Goal: Task Accomplishment & Management: Manage account settings

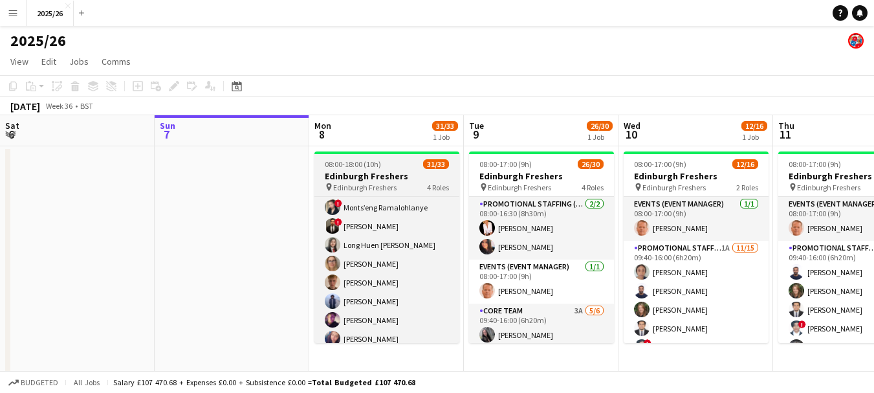
scroll to position [578, 0]
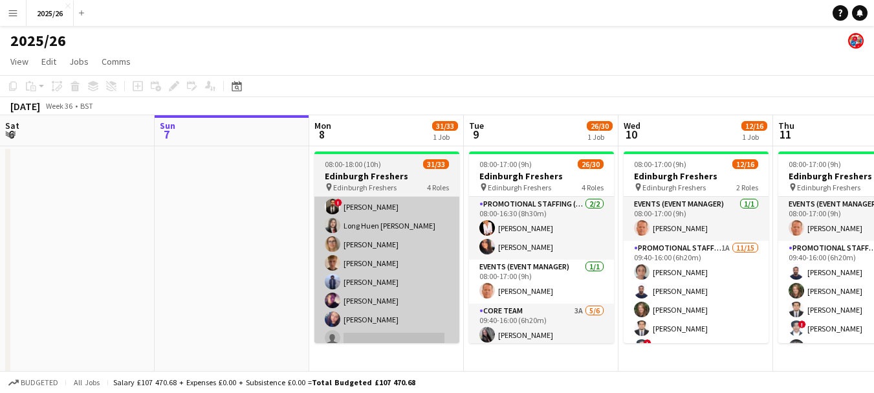
click at [418, 333] on app-card-role "Promotional Staffing (Brand Ambassadors) 1A 22/23 09:40-17:00 (7h20m) [PERSON_N…" at bounding box center [386, 116] width 145 height 468
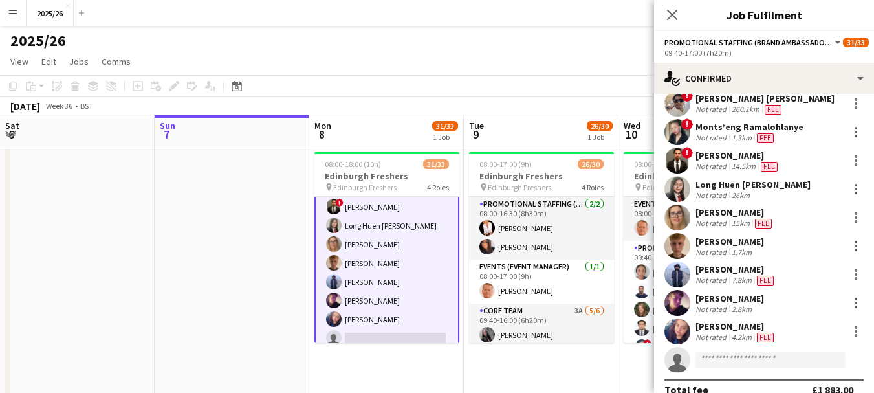
scroll to position [428, 0]
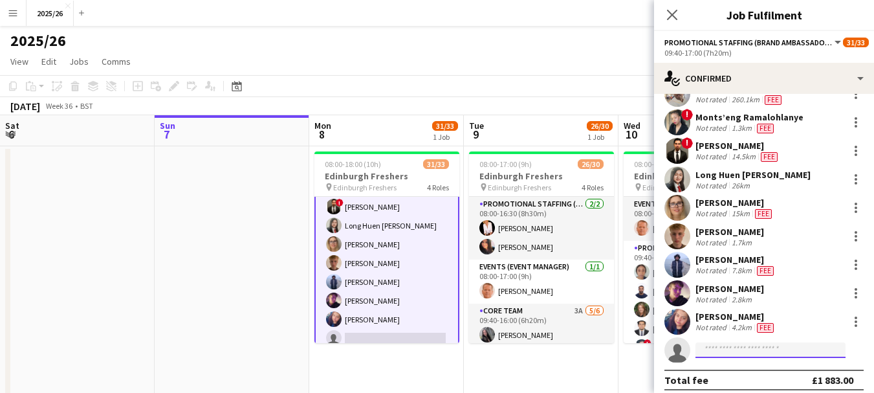
click at [741, 349] on input at bounding box center [771, 350] width 150 height 16
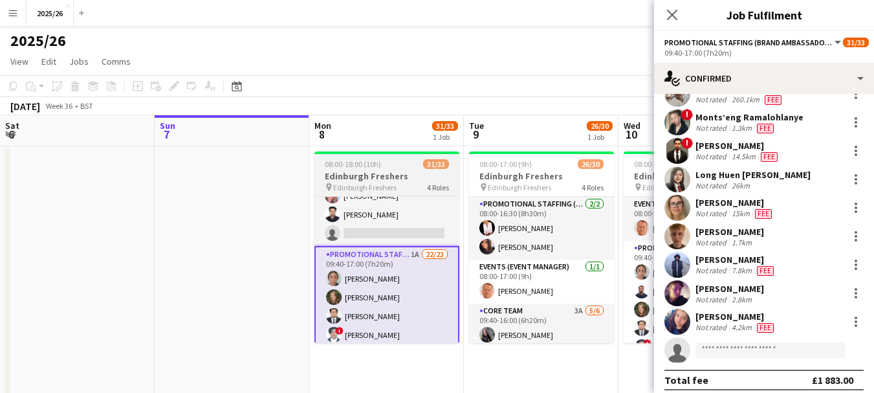
scroll to position [225, 0]
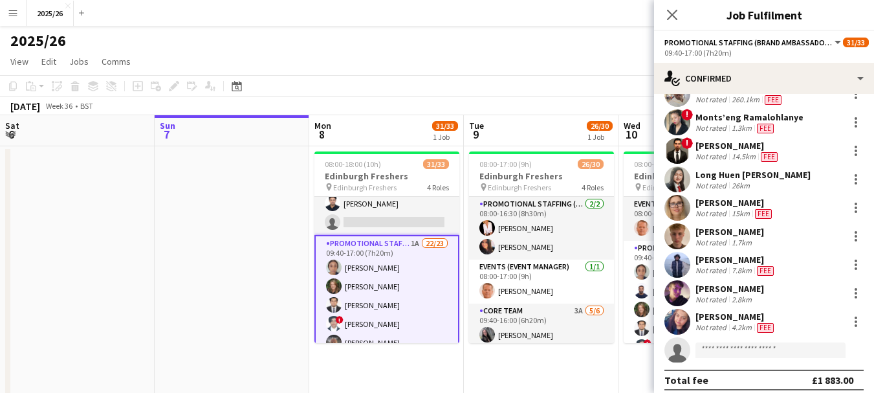
click at [738, 350] on div at bounding box center [771, 355] width 150 height 10
click at [735, 342] on input at bounding box center [771, 350] width 150 height 16
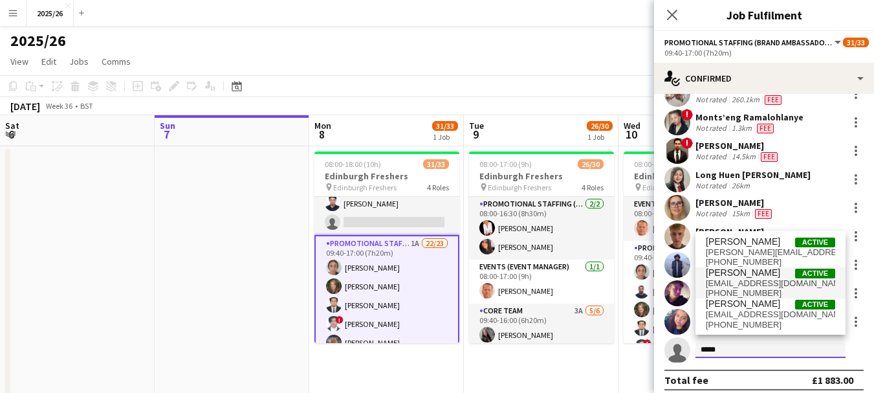
type input "*****"
click at [750, 272] on span "[PERSON_NAME]" at bounding box center [743, 272] width 74 height 11
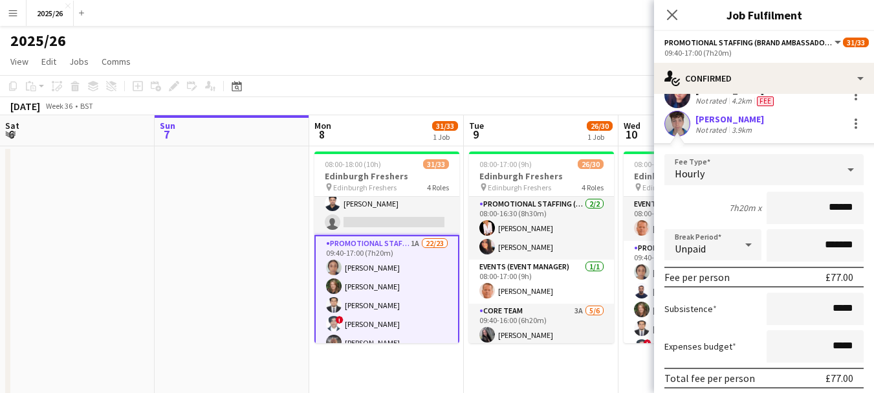
scroll to position [693, 0]
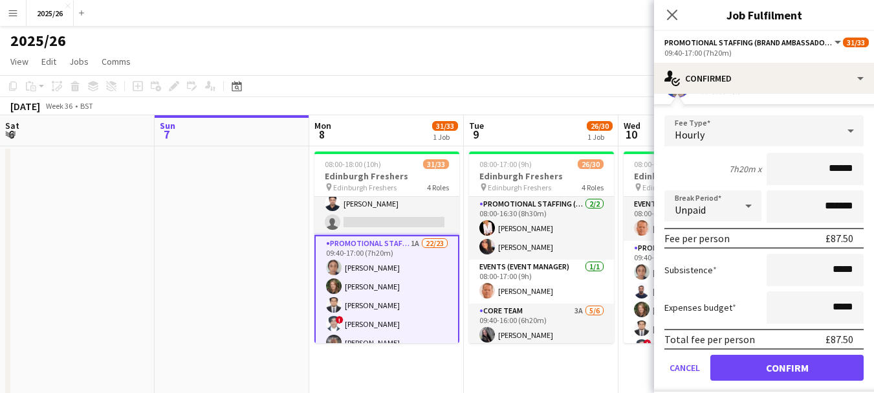
type input "******"
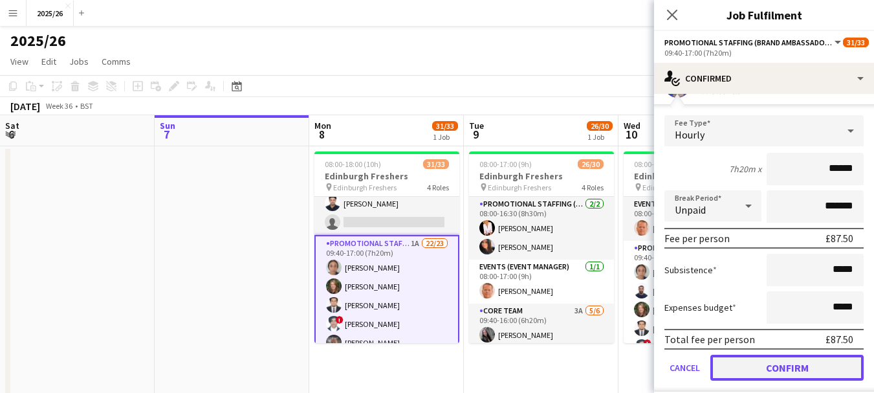
click at [780, 364] on button "Confirm" at bounding box center [786, 368] width 153 height 26
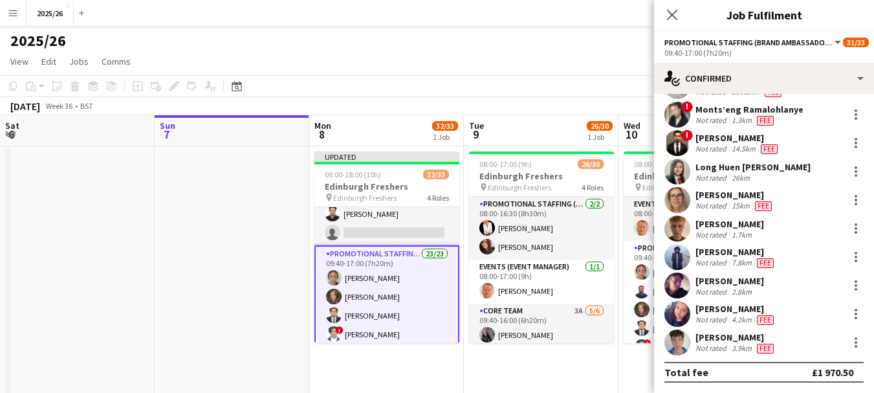
scroll to position [428, 0]
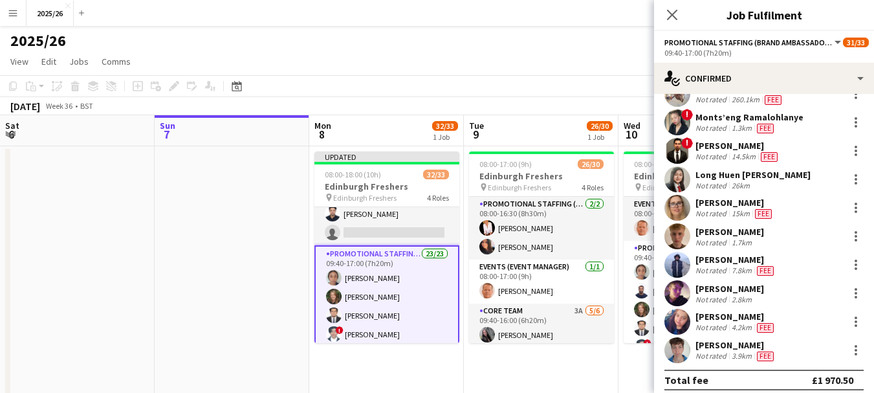
click at [683, 348] on app-user-avatar at bounding box center [677, 350] width 26 height 26
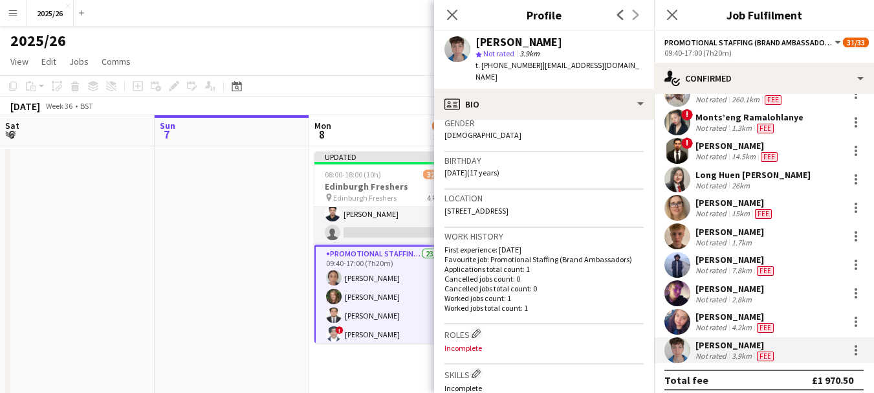
scroll to position [207, 0]
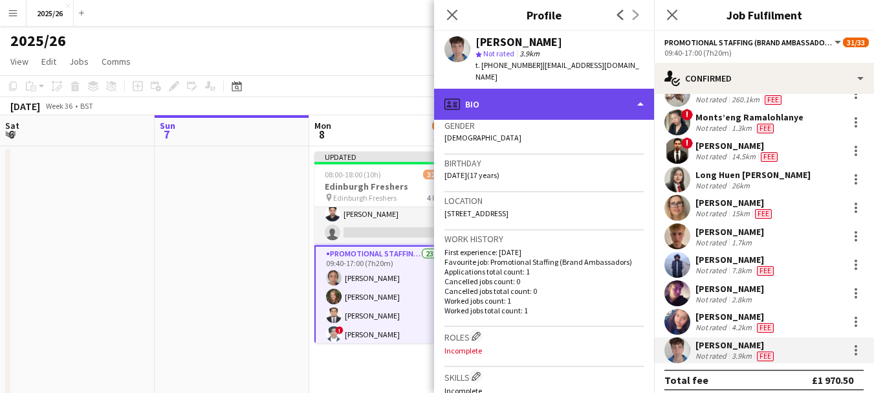
click at [496, 107] on div "profile Bio" at bounding box center [544, 104] width 220 height 31
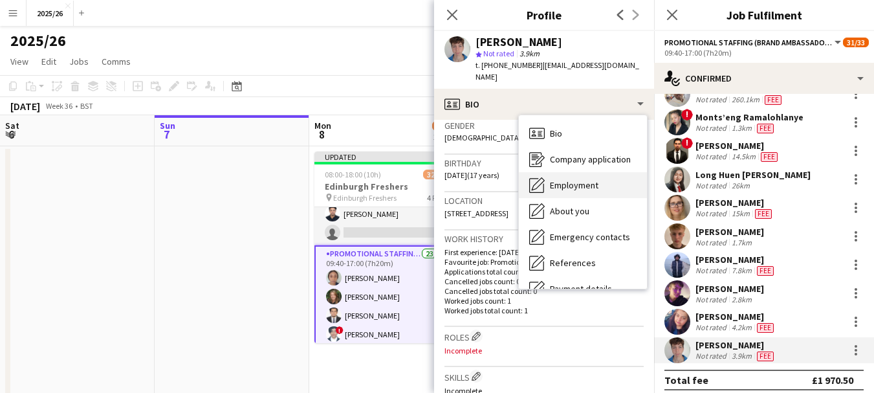
click at [575, 179] on span "Employment" at bounding box center [574, 185] width 49 height 12
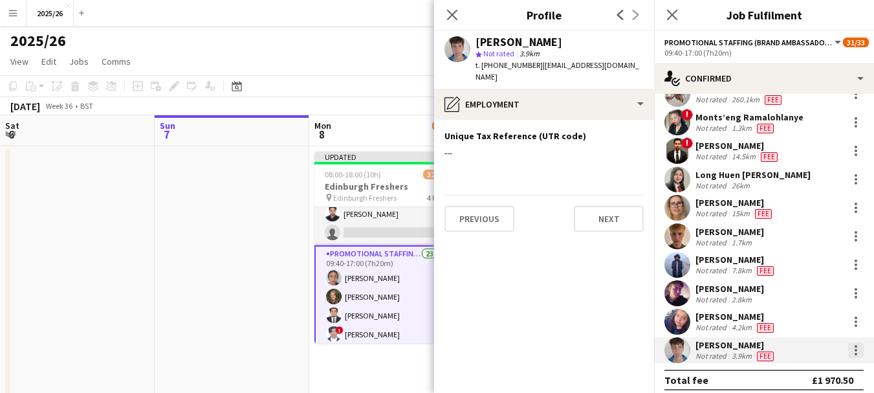
click at [850, 342] on div at bounding box center [856, 350] width 16 height 16
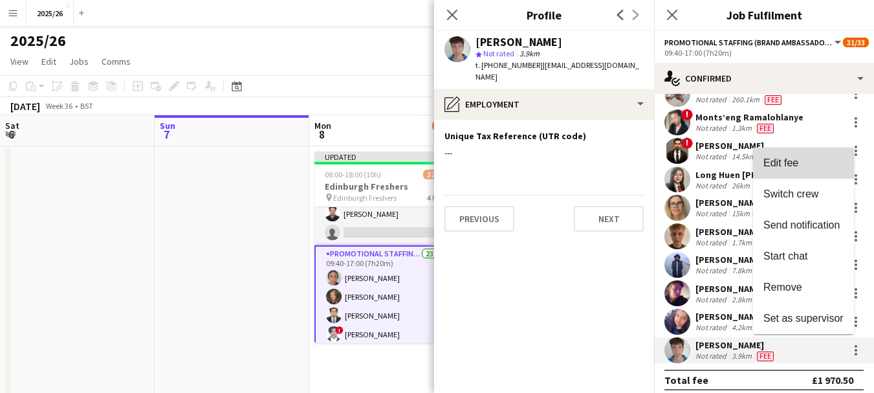
click at [773, 160] on span "Edit fee" at bounding box center [780, 162] width 35 height 11
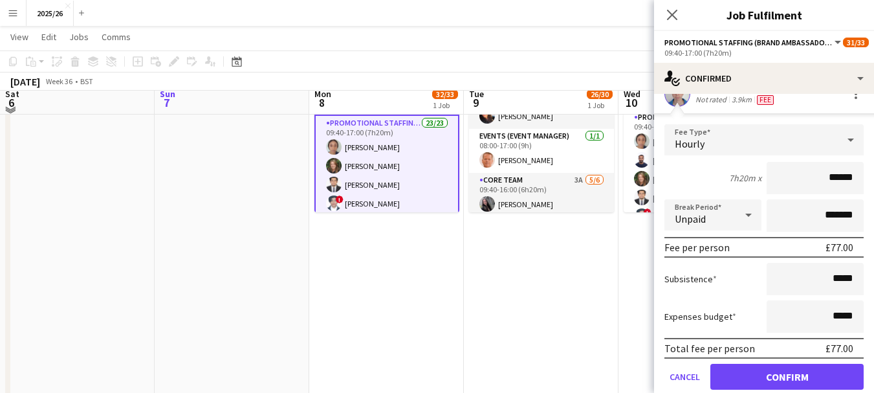
scroll to position [122, 0]
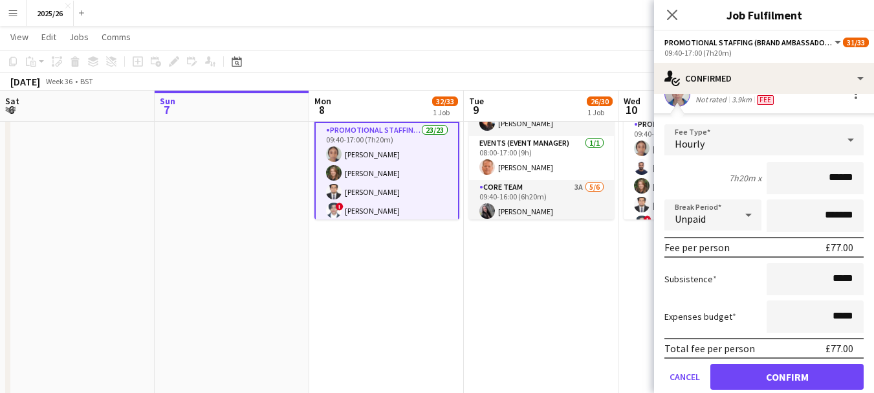
type input "******"
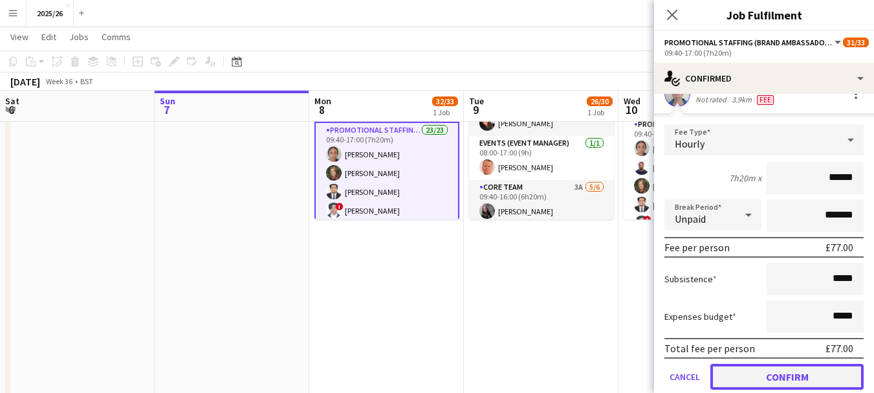
drag, startPoint x: 883, startPoint y: 208, endPoint x: 802, endPoint y: 356, distance: 168.8
click at [802, 364] on button "Confirm" at bounding box center [786, 377] width 153 height 26
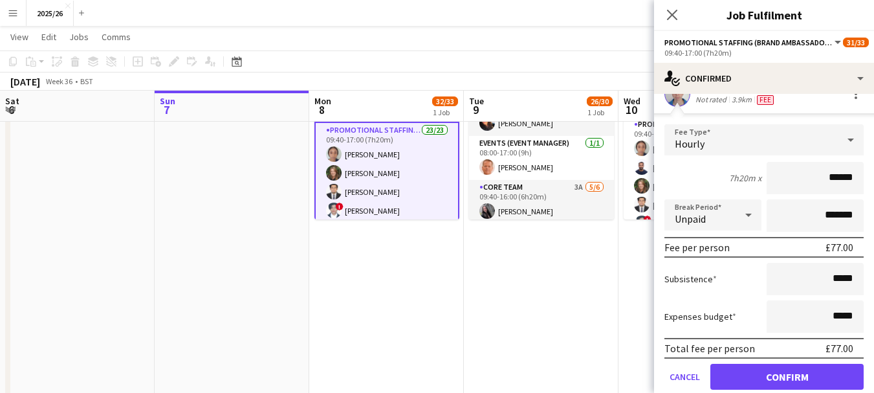
scroll to position [428, 0]
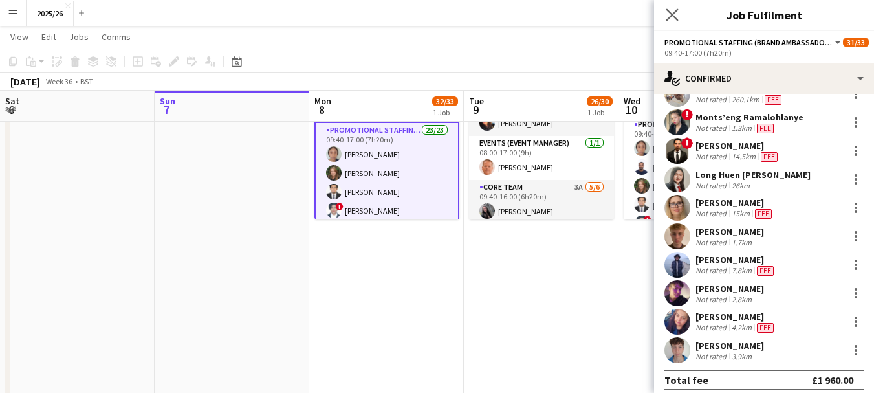
click at [664, 17] on app-icon "Close pop-in" at bounding box center [672, 15] width 19 height 19
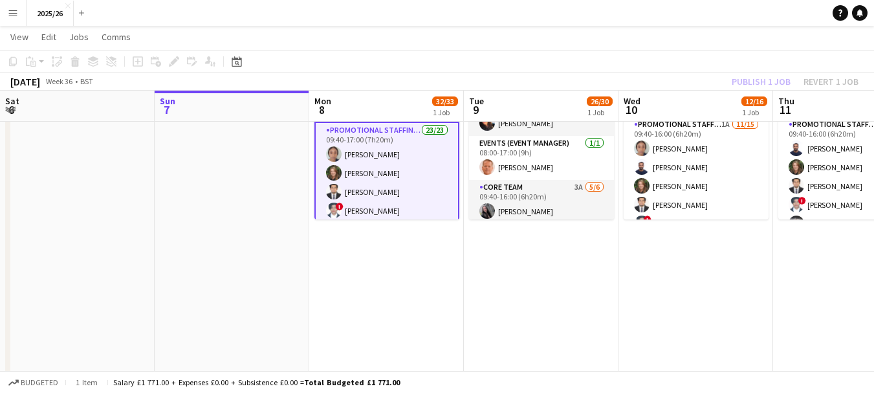
click at [776, 87] on div "Publish 1 job Revert 1 job" at bounding box center [795, 81] width 158 height 17
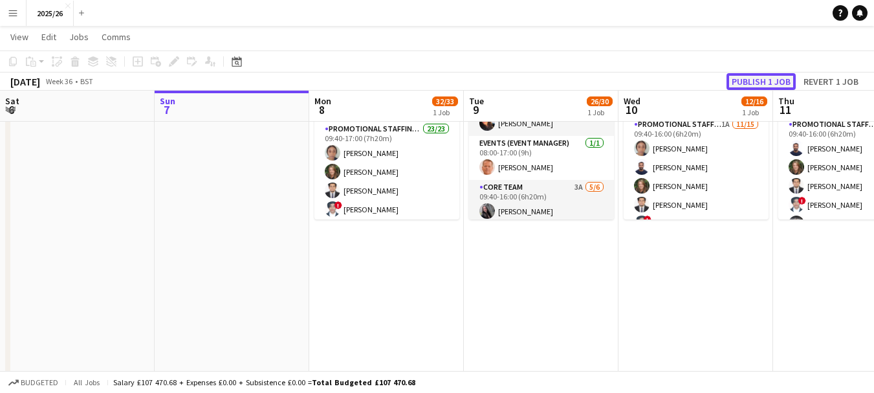
click at [774, 89] on button "Publish 1 job" at bounding box center [761, 81] width 69 height 17
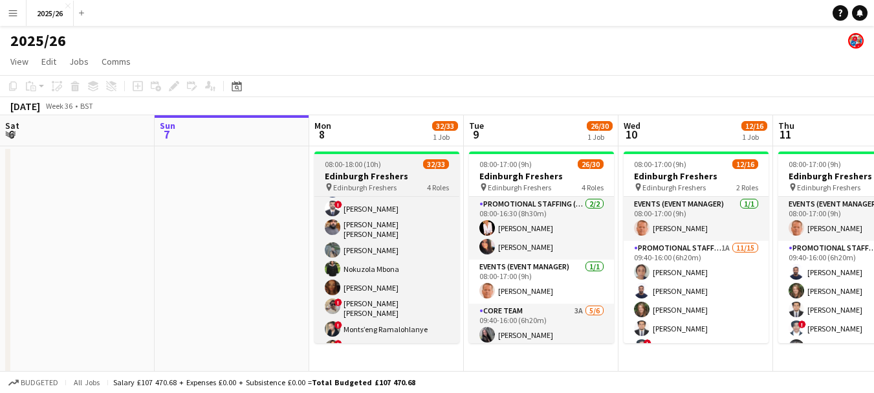
scroll to position [464, 0]
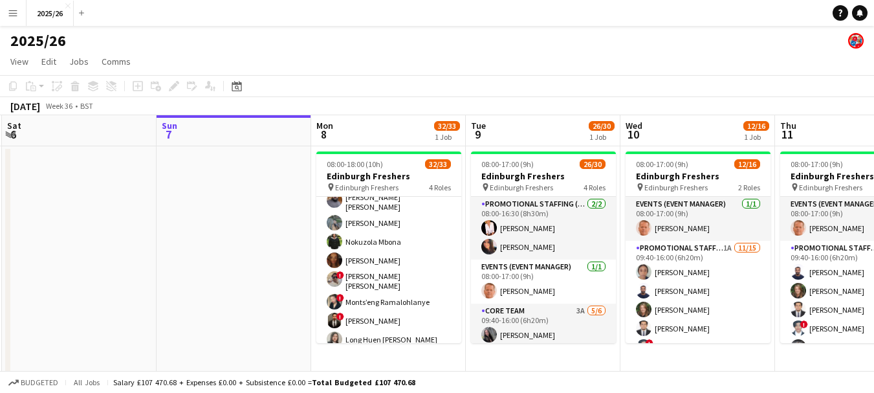
drag, startPoint x: 443, startPoint y: 291, endPoint x: 452, endPoint y: 300, distance: 12.4
click at [445, 302] on app-card-role "Promotional Staffing (Brand Ambassadors) 23/23 09:40-17:00 (7h20m) [PERSON_NAME…" at bounding box center [388, 230] width 145 height 468
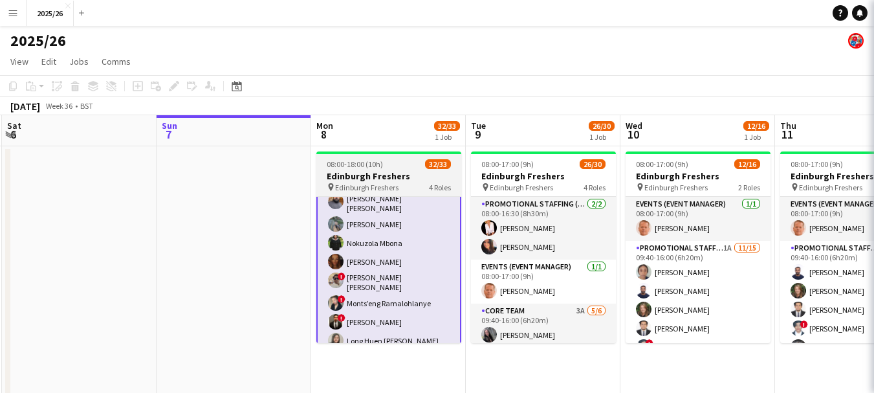
scroll to position [0, 307]
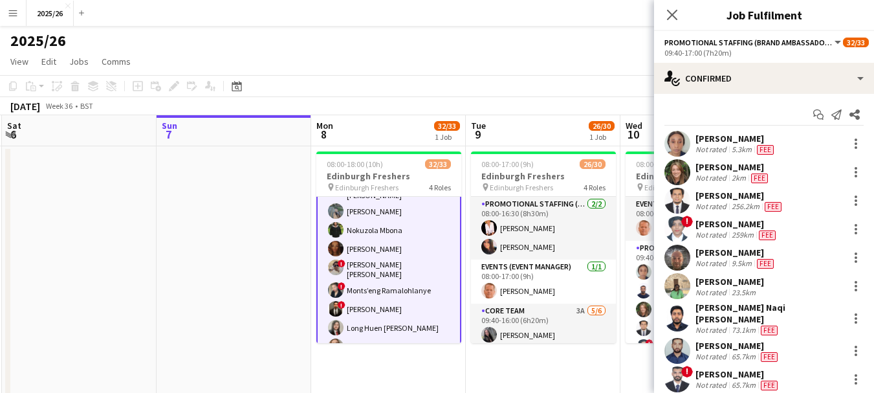
click at [386, 263] on app-card-role "Promotional Staffing (Brand Ambassadors) 23/23 09:40-17:00 (7h20m) [PERSON_NAME…" at bounding box center [388, 218] width 145 height 471
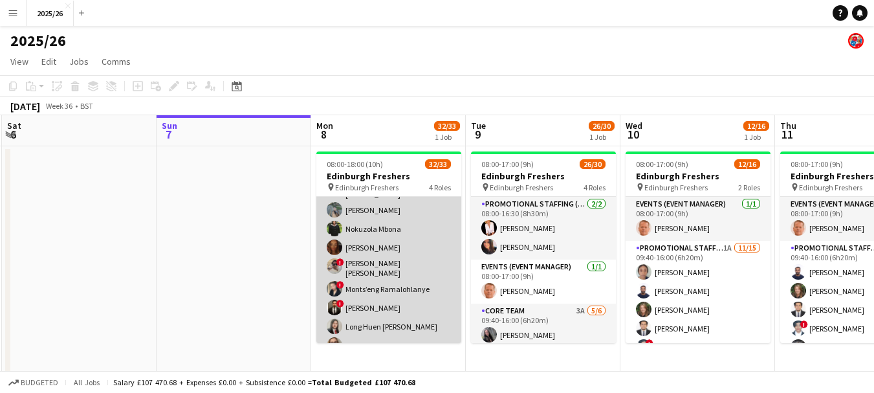
scroll to position [476, 0]
click at [386, 263] on app-card-role "Promotional Staffing (Brand Ambassadors) 23/23 09:40-17:00 (7h20m) [PERSON_NAME…" at bounding box center [388, 218] width 145 height 468
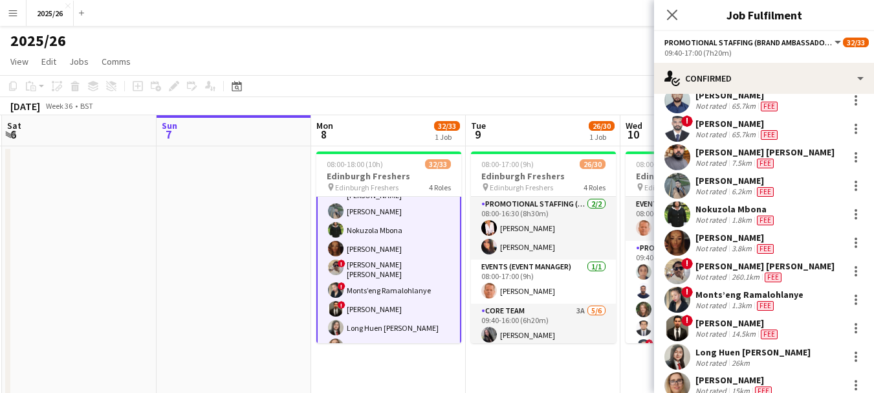
scroll to position [261, 0]
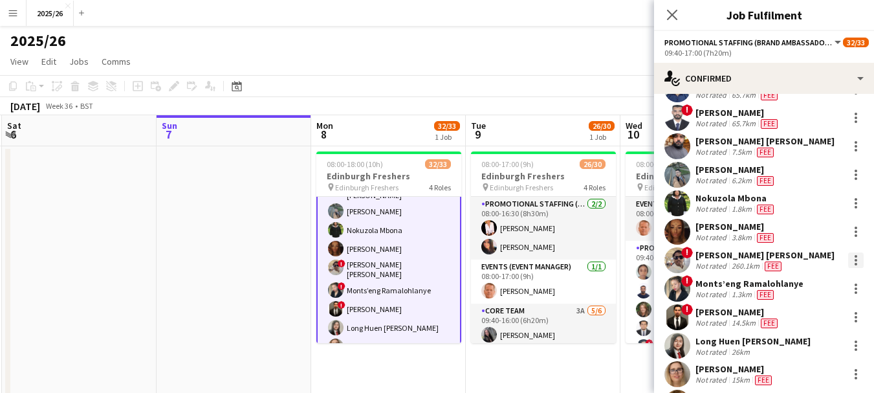
click at [848, 252] on div at bounding box center [856, 260] width 16 height 16
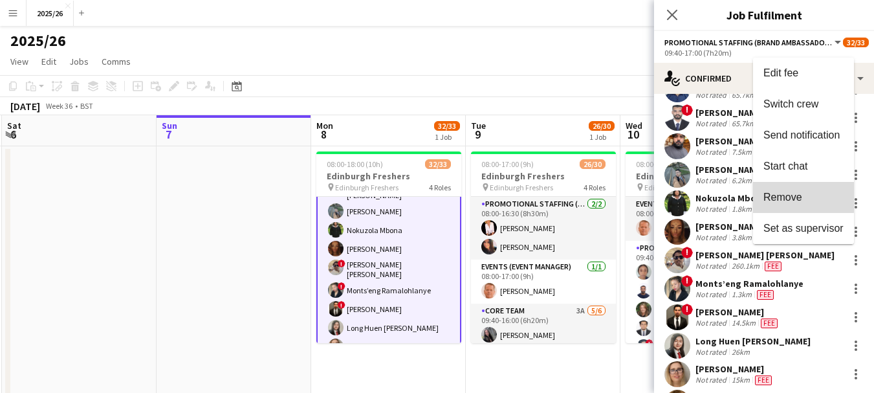
click at [782, 195] on span "Remove" at bounding box center [782, 197] width 39 height 11
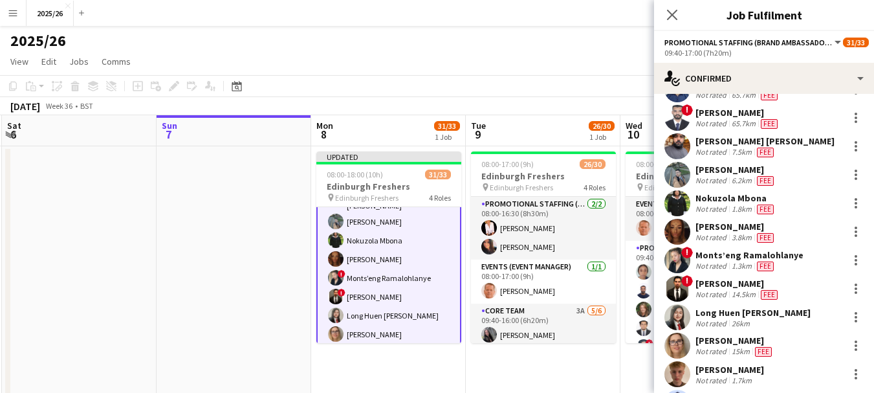
click at [684, 13] on div "Close pop-in" at bounding box center [672, 15] width 36 height 30
click at [671, 16] on icon at bounding box center [672, 14] width 12 height 12
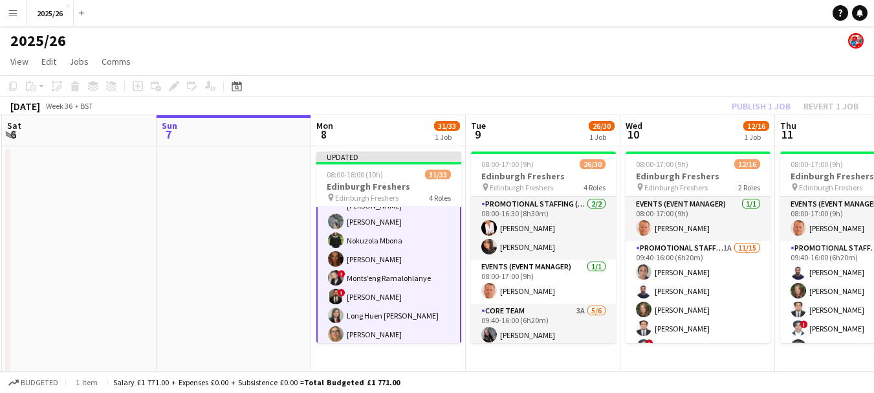
click at [747, 114] on div "Publish 1 job Revert 1 job" at bounding box center [795, 106] width 158 height 17
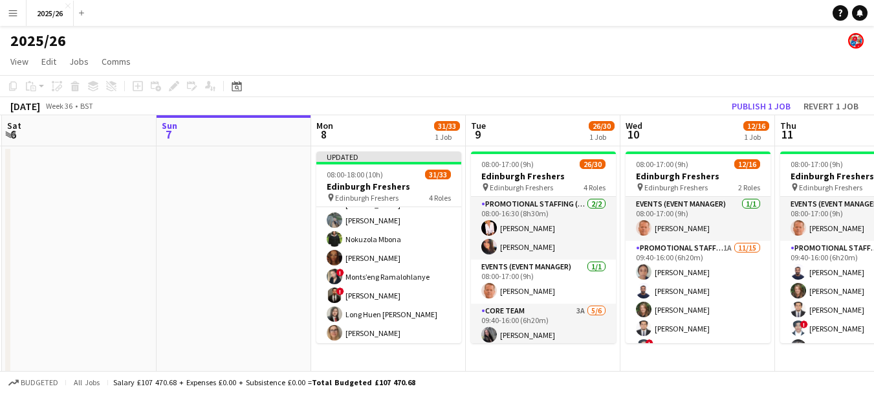
scroll to position [476, 0]
click at [747, 114] on button "Publish 1 job" at bounding box center [761, 106] width 69 height 17
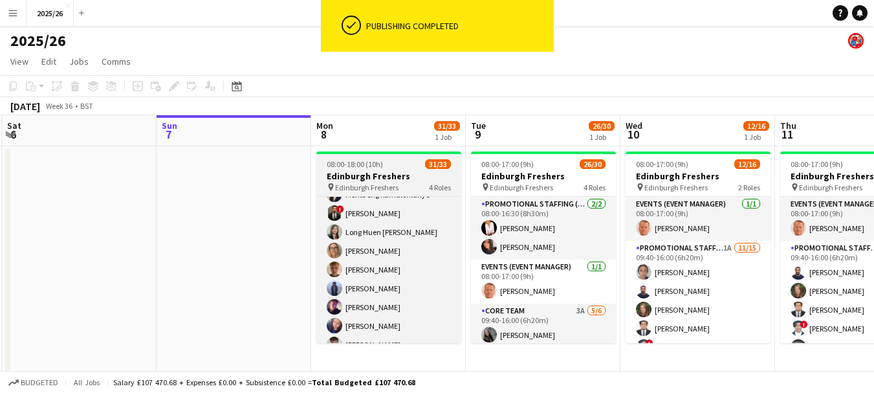
scroll to position [578, 0]
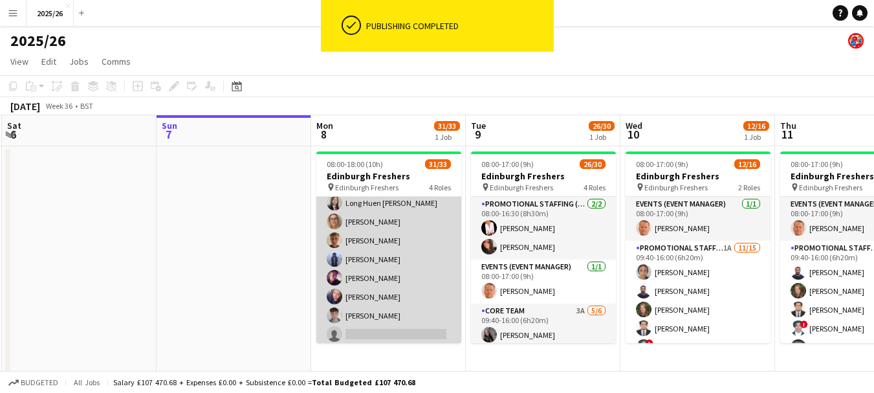
click at [396, 320] on app-card-role "Promotional Staffing (Brand Ambassadors) 1A 22/23 09:40-17:00 (7h20m) [PERSON_N…" at bounding box center [388, 114] width 145 height 465
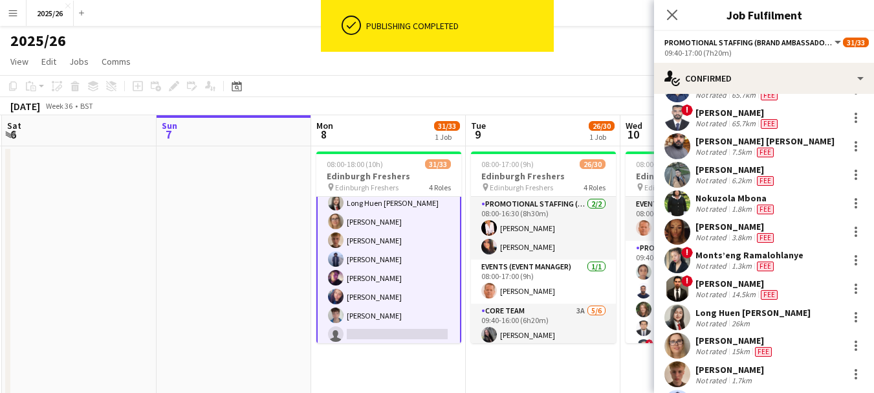
scroll to position [428, 0]
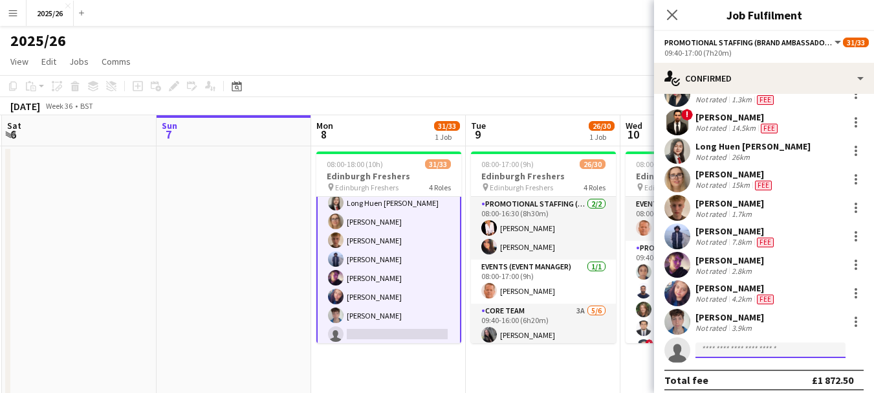
click at [769, 342] on input at bounding box center [771, 350] width 150 height 16
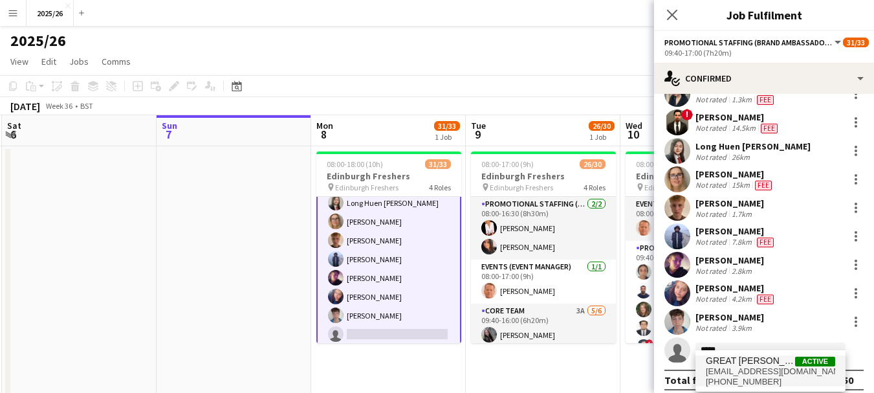
type input "*****"
click at [767, 369] on span "[EMAIL_ADDRESS][DOMAIN_NAME]" at bounding box center [770, 371] width 129 height 10
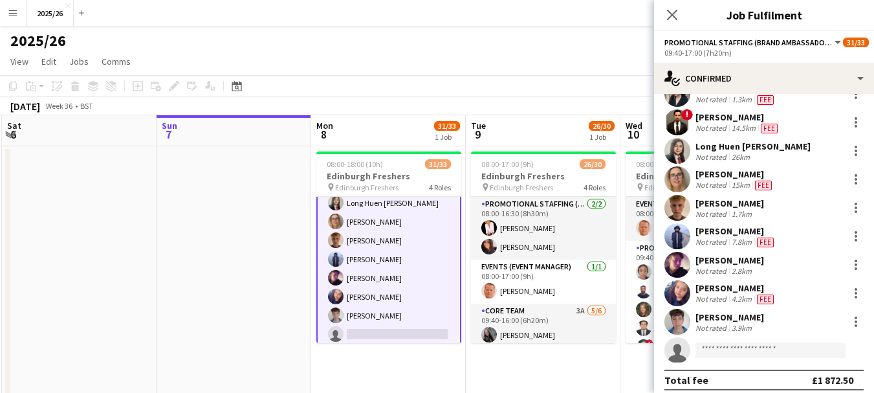
scroll to position [606, 0]
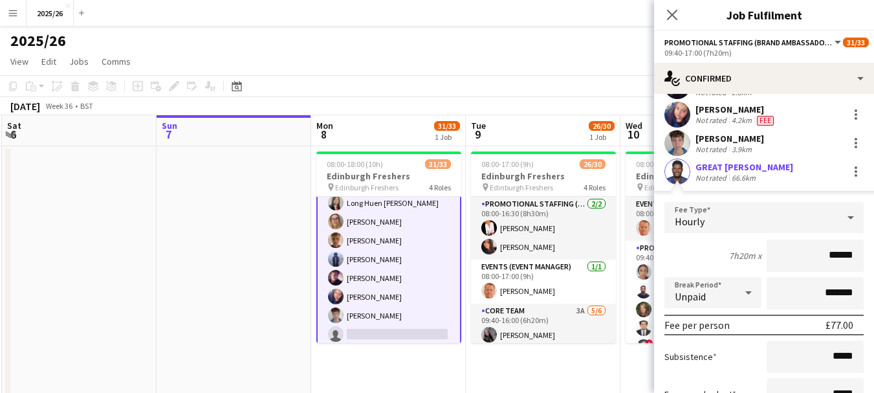
click at [841, 246] on input "******" at bounding box center [815, 255] width 97 height 32
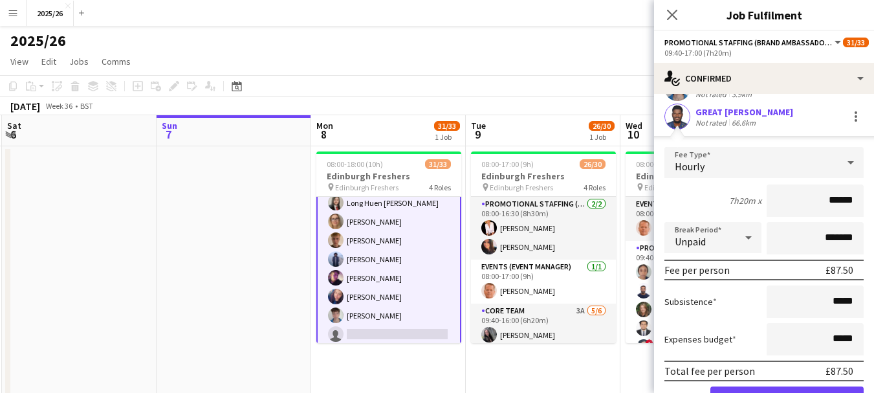
scroll to position [668, 0]
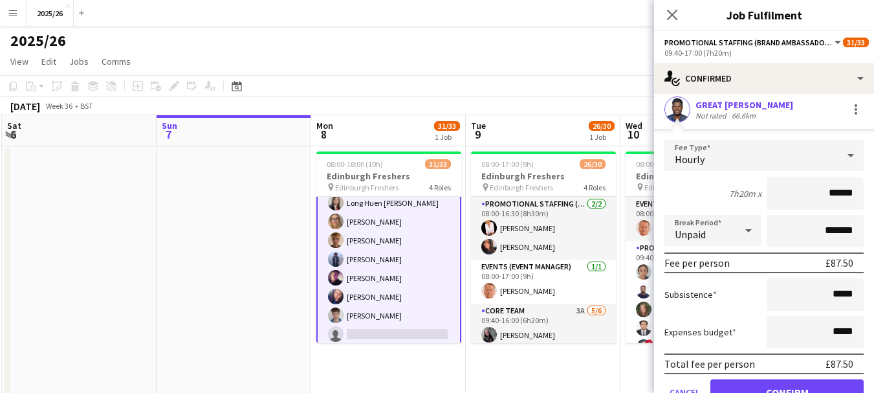
type input "******"
click at [802, 379] on button "Confirm" at bounding box center [786, 392] width 153 height 26
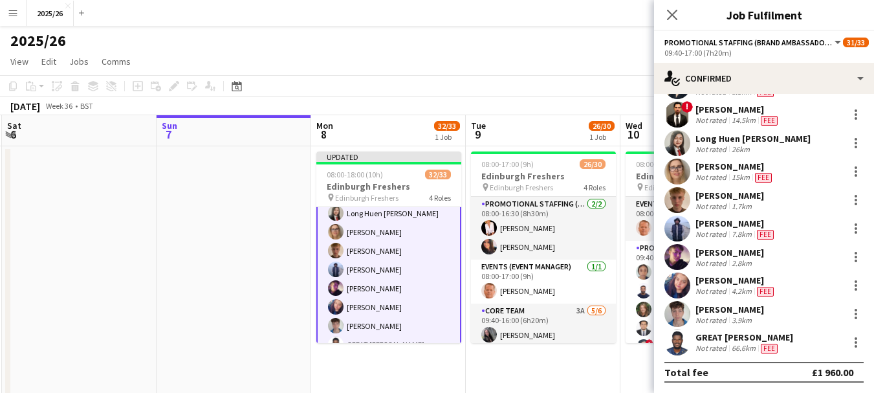
scroll to position [428, 0]
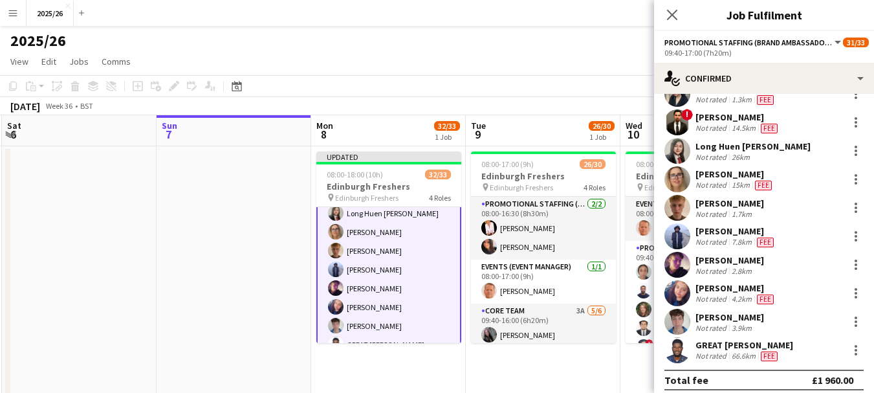
click at [683, 349] on app-user-avatar at bounding box center [677, 350] width 26 height 26
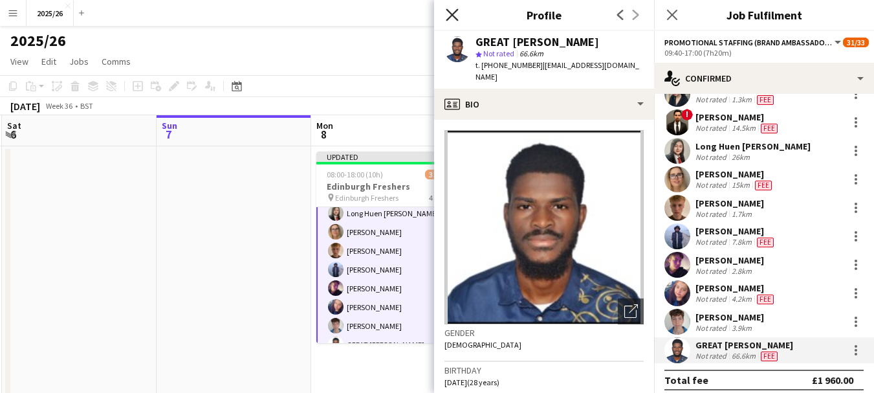
click at [453, 16] on icon at bounding box center [452, 14] width 12 height 12
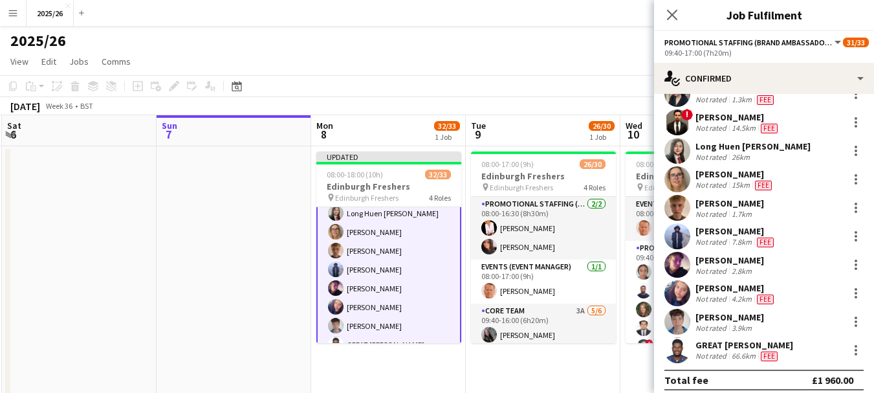
click at [661, 27] on div "Close pop-in" at bounding box center [672, 15] width 36 height 30
click at [668, 16] on icon "Close pop-in" at bounding box center [672, 14] width 12 height 12
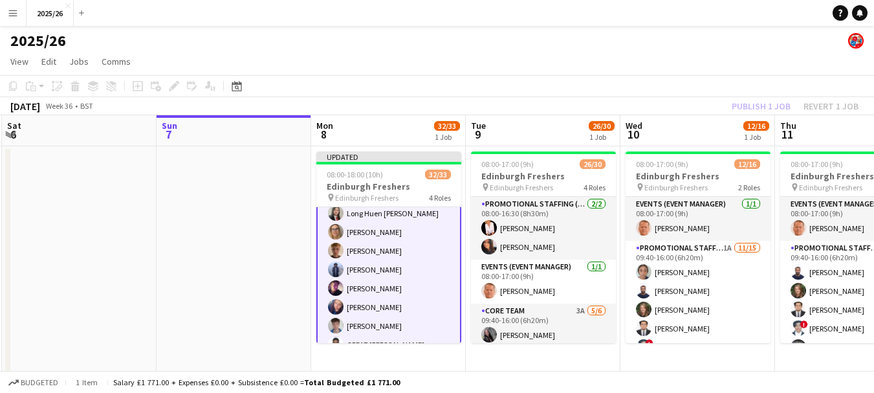
click at [760, 93] on app-toolbar "Copy Paste Paste Ctrl+V Paste with crew Ctrl+Shift+V Paste linked Job [GEOGRAPH…" at bounding box center [437, 86] width 874 height 22
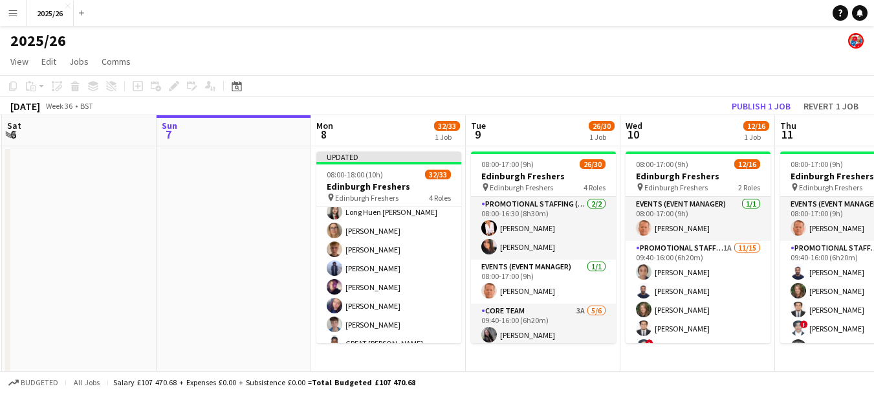
scroll to position [578, 0]
click at [759, 98] on button "Publish 1 job" at bounding box center [761, 106] width 69 height 17
